Goal: Information Seeking & Learning: Find contact information

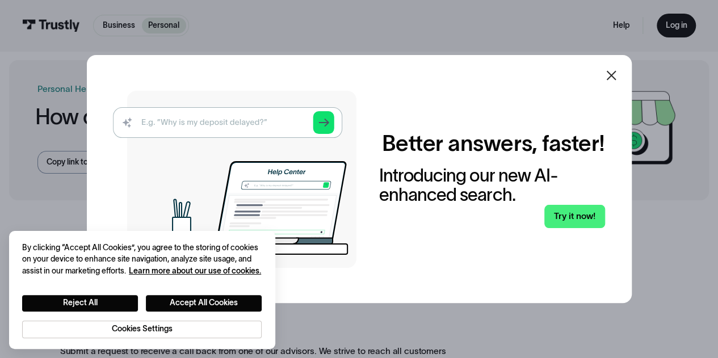
click at [613, 78] on icon at bounding box center [611, 76] width 10 height 10
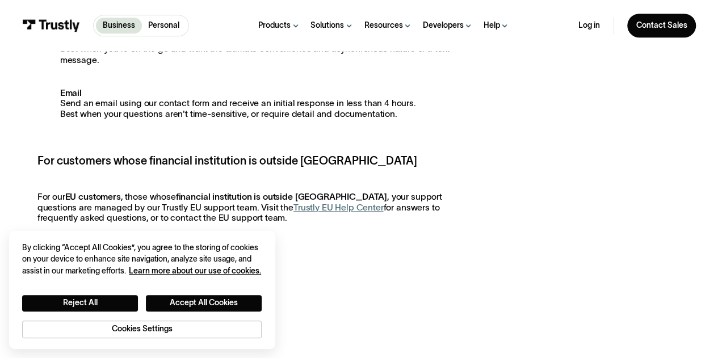
scroll to position [511, 0]
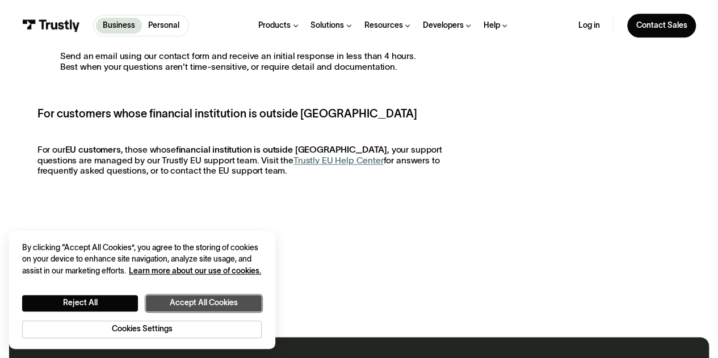
click at [199, 306] on button "Accept All Cookies" at bounding box center [204, 303] width 116 height 16
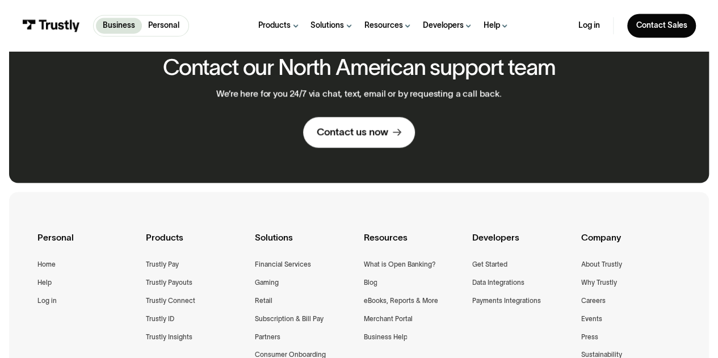
scroll to position [794, 0]
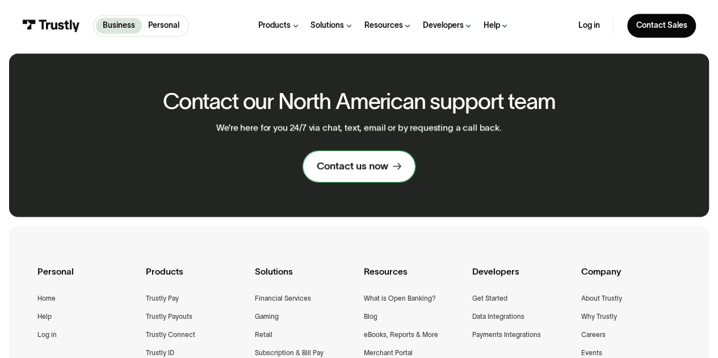
click at [372, 168] on div "Contact us now" at bounding box center [352, 165] width 71 height 13
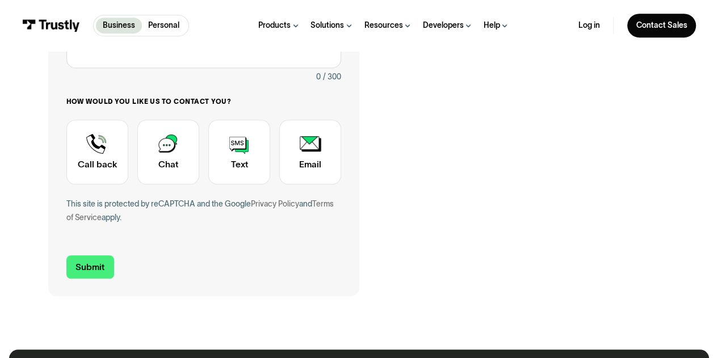
scroll to position [284, 0]
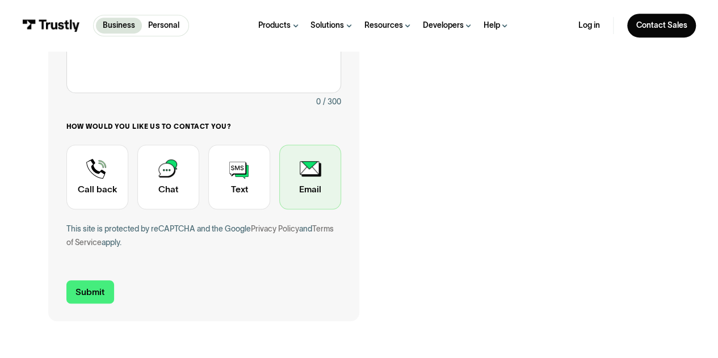
click at [304, 187] on div "Contact Trustly Support" at bounding box center [310, 177] width 62 height 65
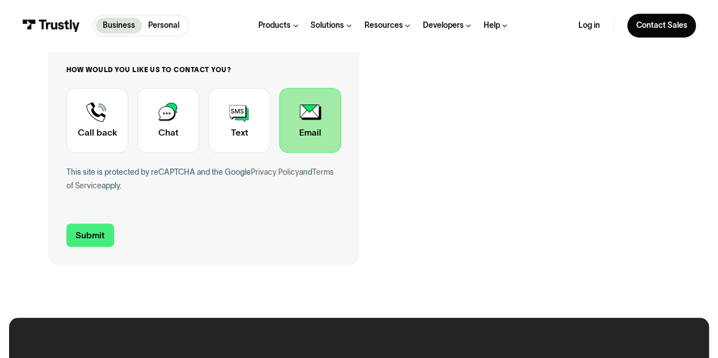
scroll to position [113, 0]
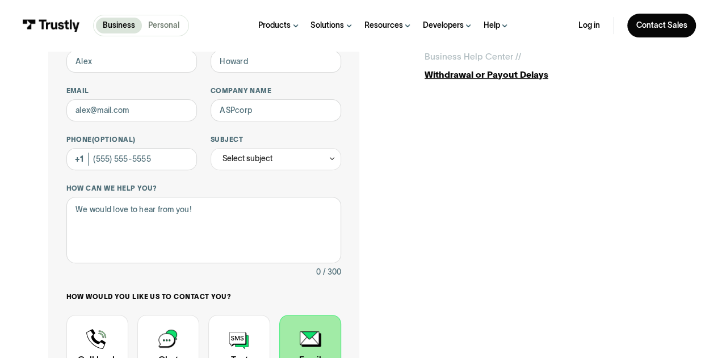
click at [159, 27] on p "Personal" at bounding box center [163, 26] width 31 height 12
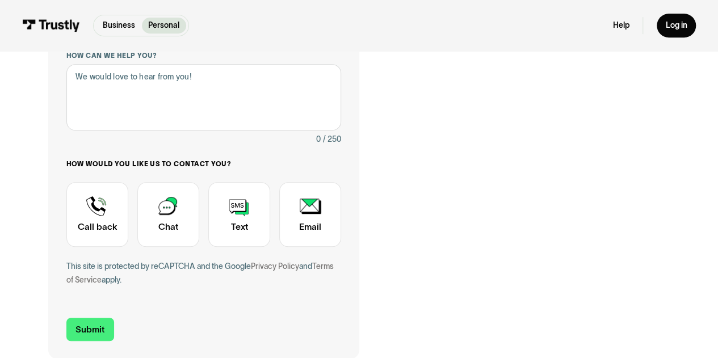
scroll to position [340, 0]
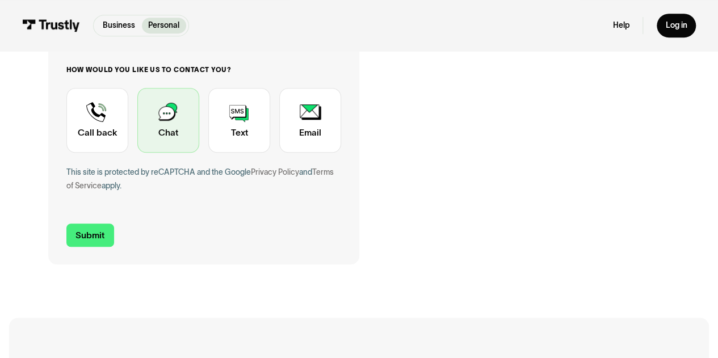
click at [184, 119] on div "Contact Trustly Support" at bounding box center [168, 120] width 62 height 65
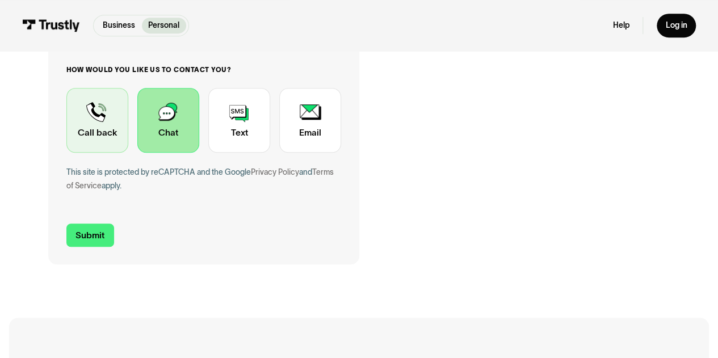
click at [86, 132] on div "Contact Trustly Support" at bounding box center [97, 120] width 62 height 65
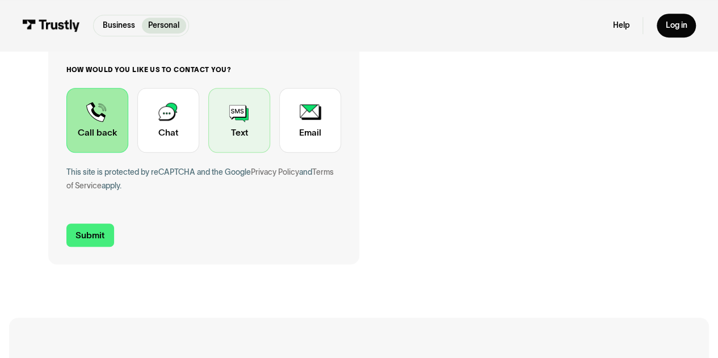
click at [230, 137] on div "Contact Trustly Support" at bounding box center [239, 120] width 62 height 65
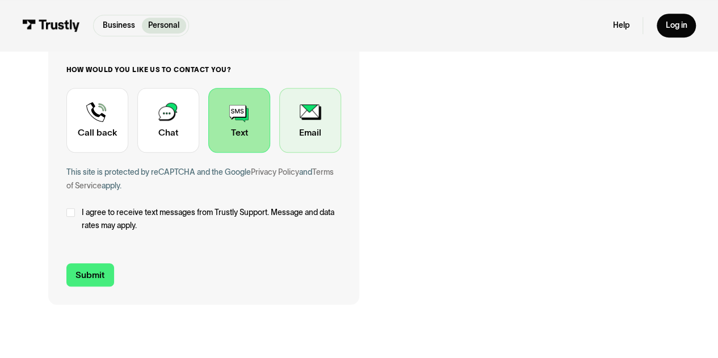
click at [318, 138] on div "Contact Trustly Support" at bounding box center [310, 120] width 62 height 65
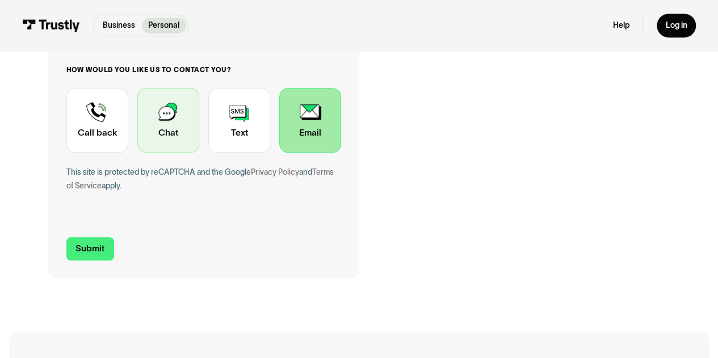
click at [148, 137] on div "Contact Trustly Support" at bounding box center [168, 120] width 62 height 65
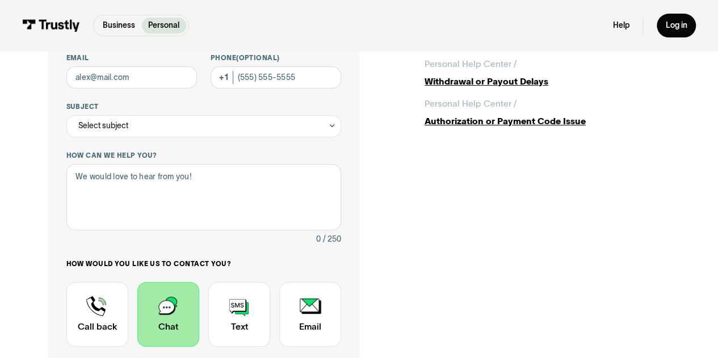
scroll to position [284, 0]
